Goal: Information Seeking & Learning: Learn about a topic

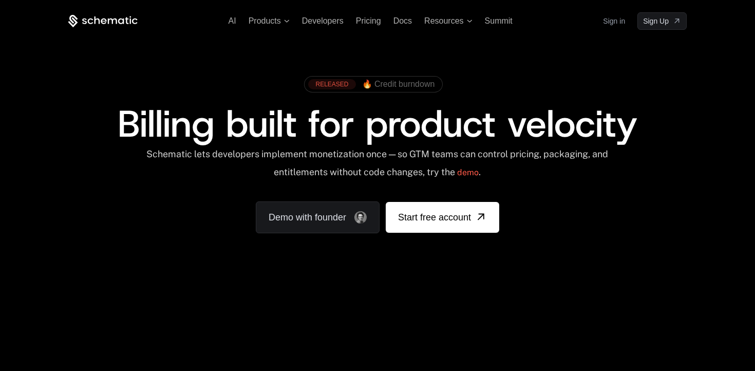
click at [389, 86] on span "🔥 Credit burndown" at bounding box center [398, 84] width 73 height 9
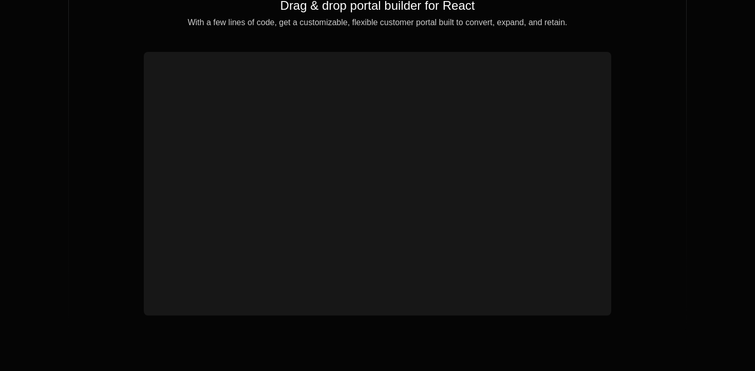
scroll to position [3800, 0]
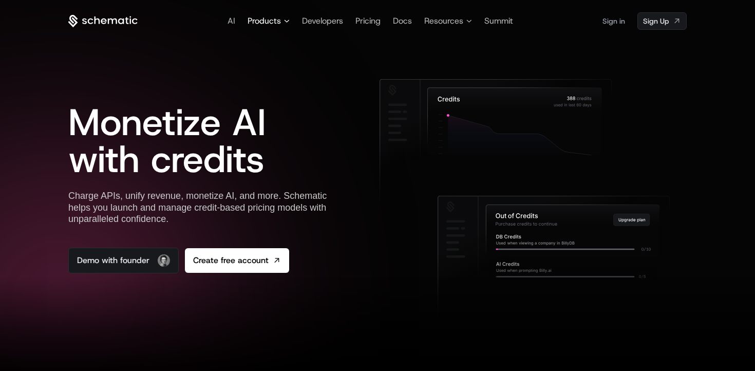
click at [272, 25] on span "Products" at bounding box center [263, 21] width 33 height 12
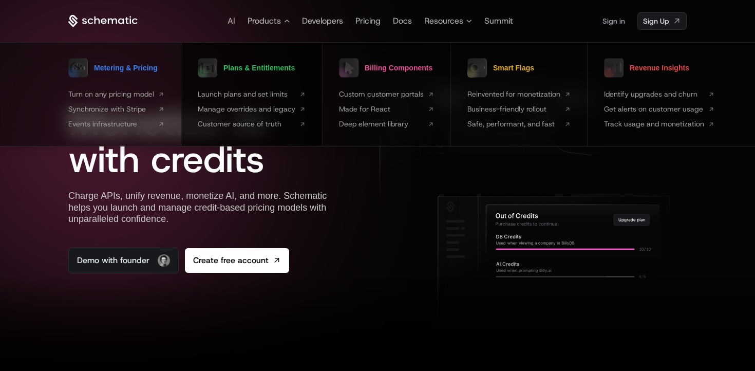
click at [233, 68] on span "Plans & Entitlements" at bounding box center [258, 67] width 71 height 7
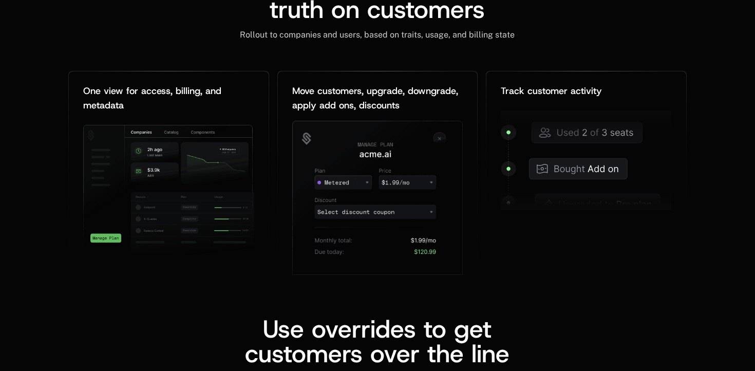
scroll to position [1326, 0]
